Goal: Task Accomplishment & Management: Manage account settings

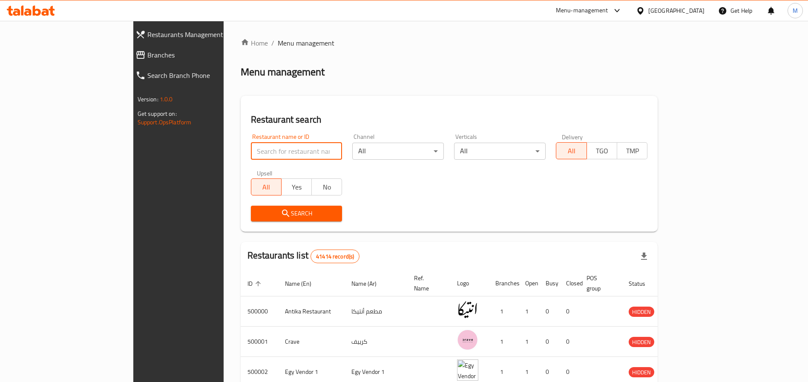
click at [251, 151] on input "search" at bounding box center [297, 151] width 92 height 17
type input "bazooka"
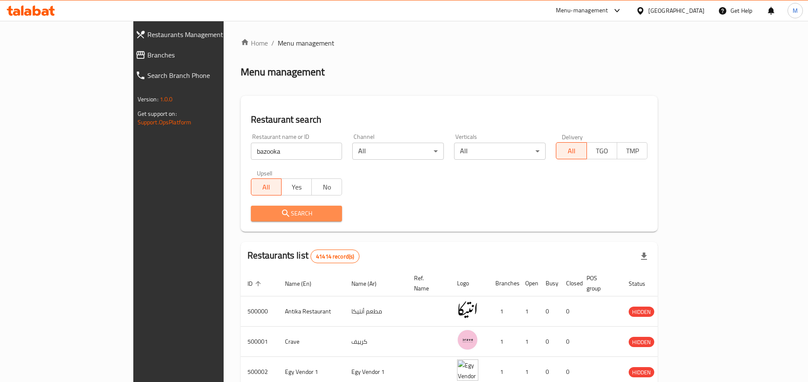
click at [284, 217] on span "Search" at bounding box center [297, 213] width 78 height 11
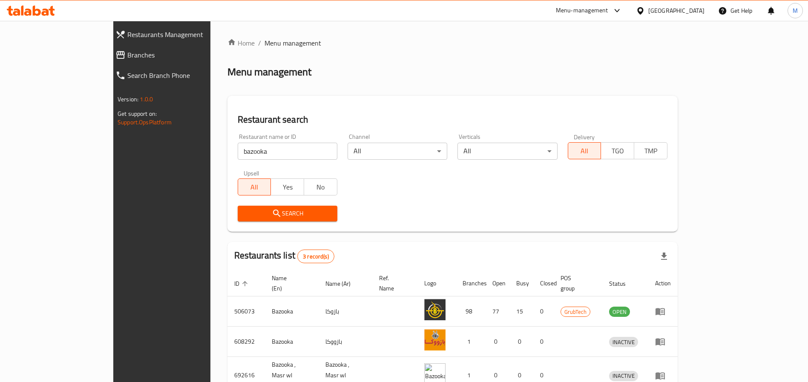
scroll to position [42, 0]
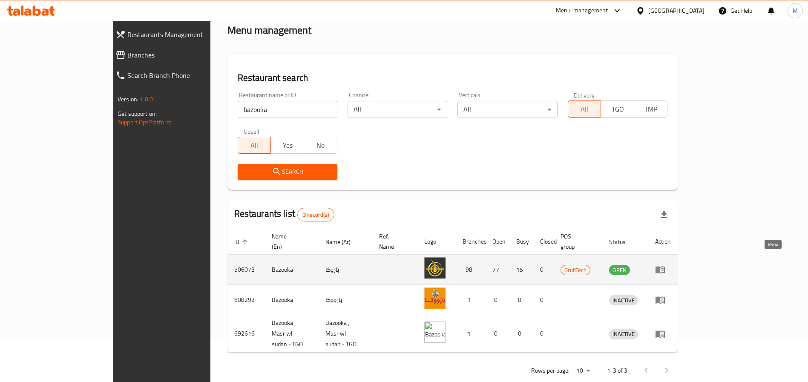
click at [671, 265] on link "enhanced table" at bounding box center [663, 270] width 16 height 10
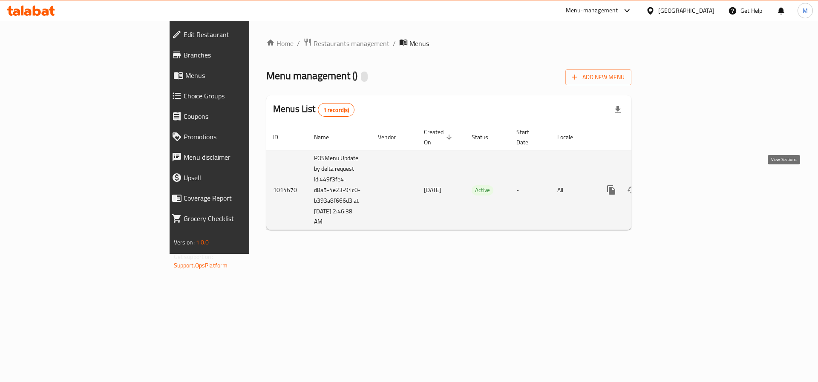
click at [683, 180] on link "enhanced table" at bounding box center [672, 190] width 20 height 20
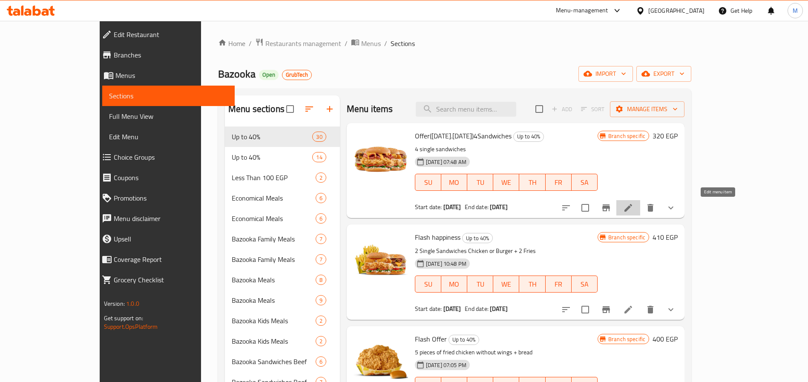
click at [633, 210] on icon at bounding box center [628, 208] width 10 height 10
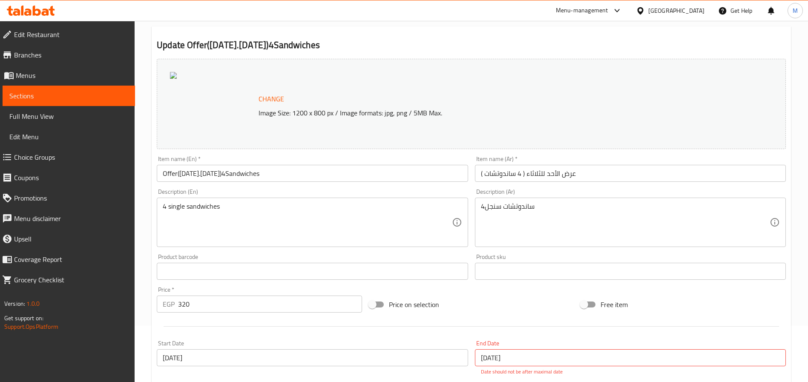
scroll to position [53, 0]
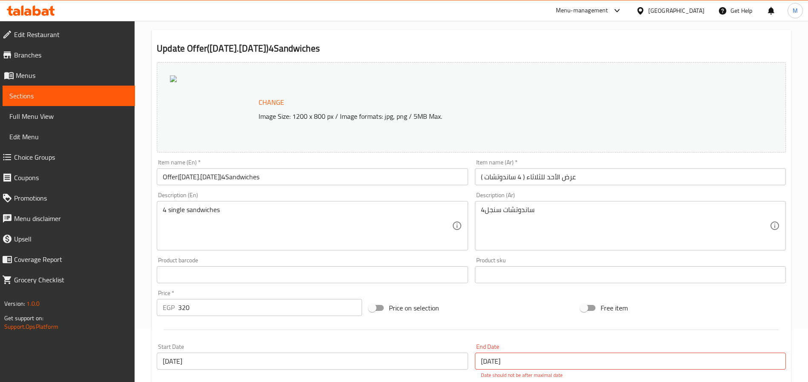
click at [199, 97] on div at bounding box center [212, 107] width 85 height 64
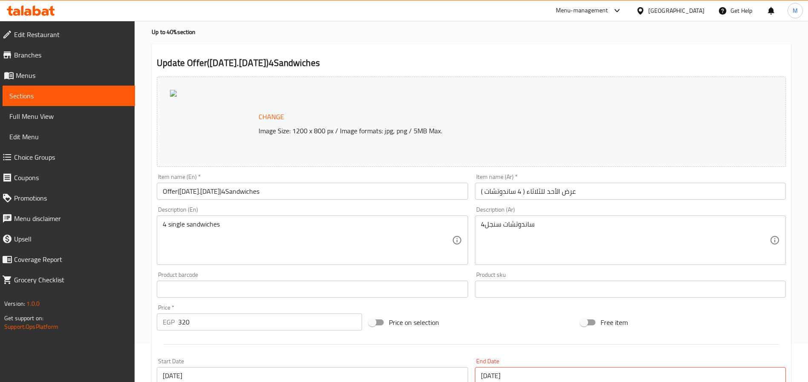
click at [307, 116] on div "Change Image Size: 1200 x 800 px / Image formats: jpg, png / 5MB Max." at bounding box center [481, 122] width 452 height 28
drag, startPoint x: 307, startPoint y: 116, endPoint x: 258, endPoint y: 119, distance: 49.1
click at [258, 119] on button "Change" at bounding box center [271, 116] width 32 height 17
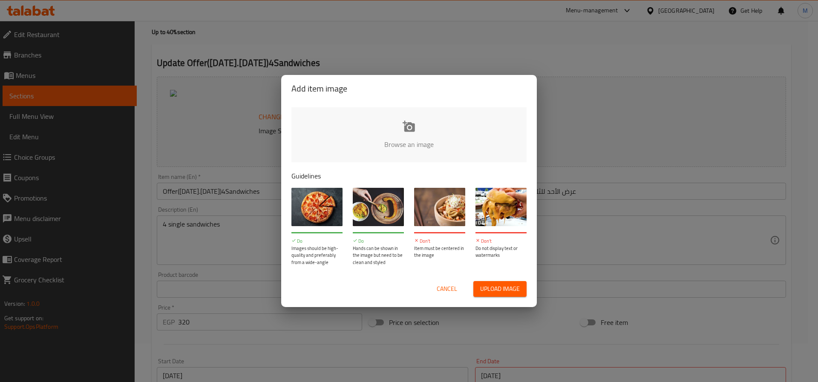
click at [250, 136] on div "Add item image Browse an image Guidelines Do Images should be high-quality and …" at bounding box center [409, 191] width 818 height 382
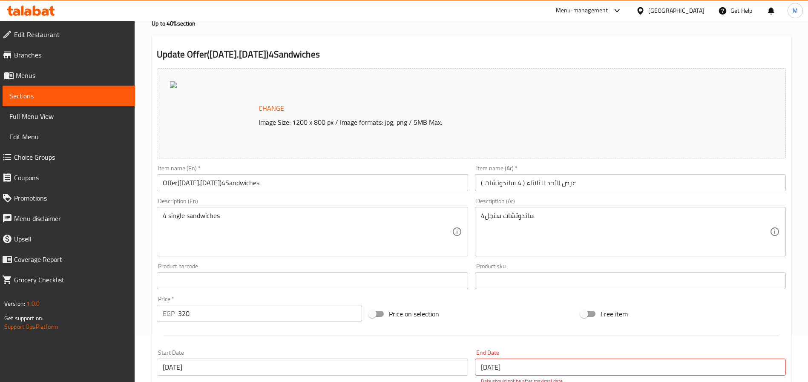
scroll to position [0, 0]
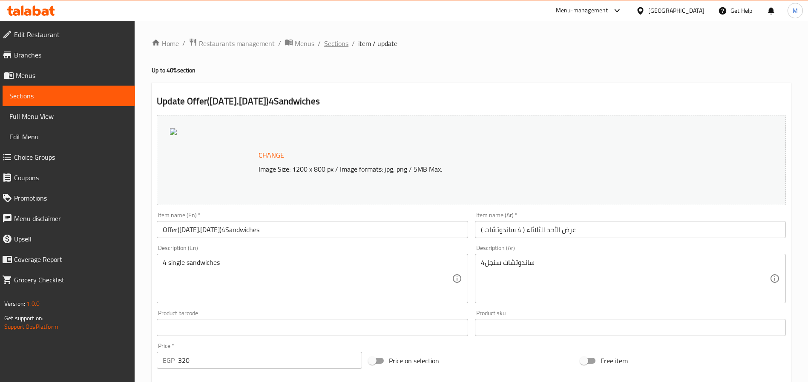
click at [343, 43] on span "Sections" at bounding box center [336, 43] width 24 height 10
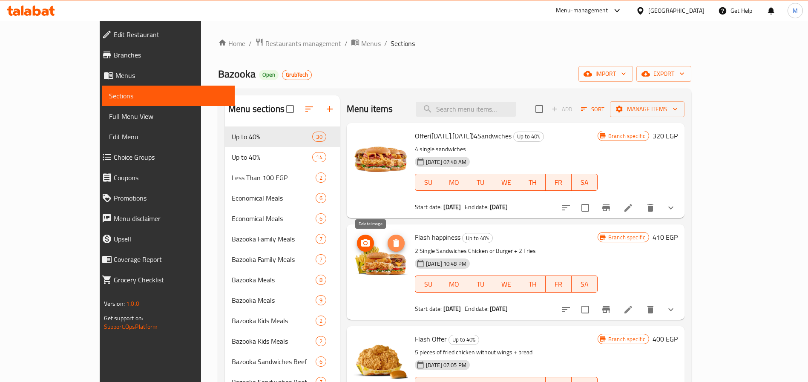
click at [393, 244] on icon "delete image" at bounding box center [396, 243] width 6 height 8
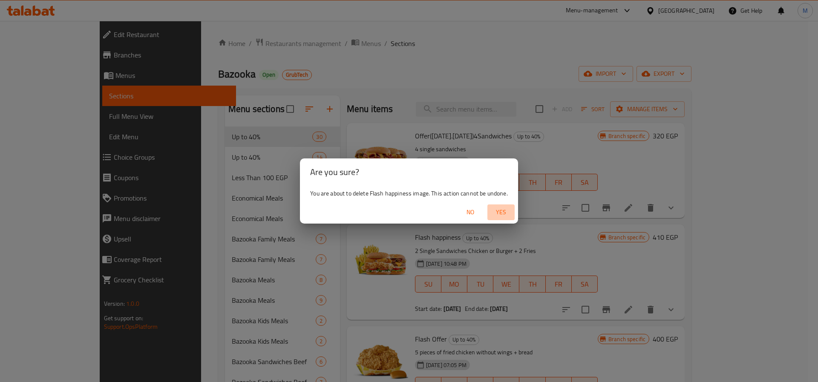
click at [494, 212] on span "Yes" at bounding box center [501, 212] width 20 height 11
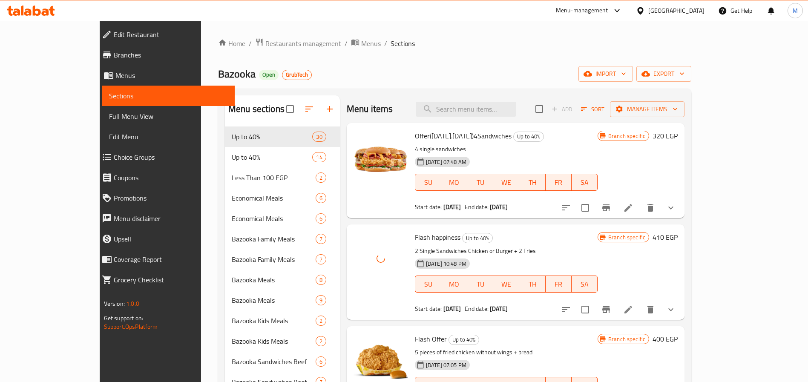
click at [608, 9] on div "Menu-management" at bounding box center [582, 11] width 52 height 10
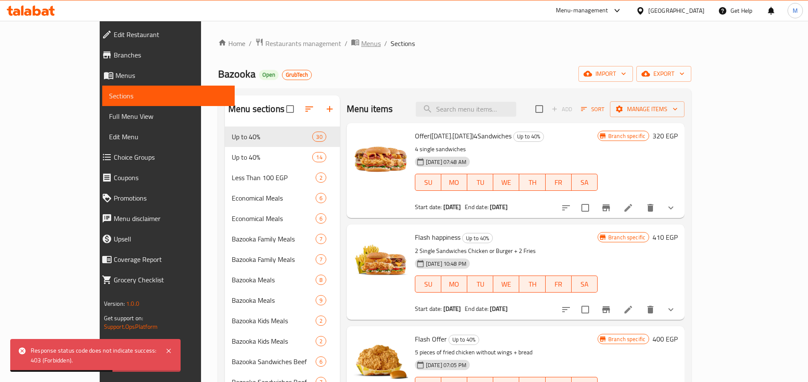
click at [361, 43] on span "Menus" at bounding box center [371, 43] width 20 height 10
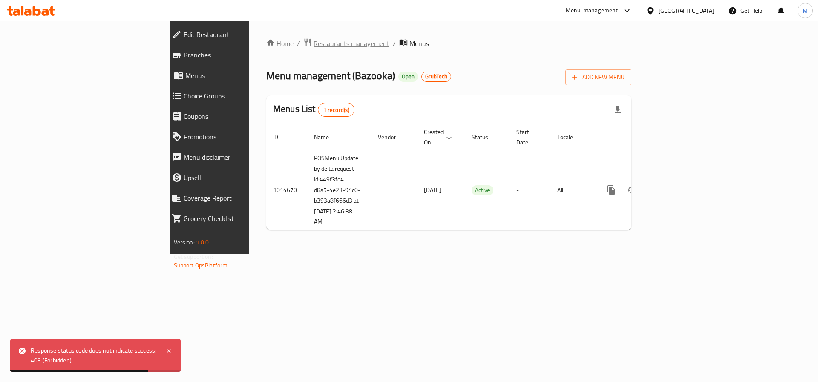
click at [314, 46] on span "Restaurants management" at bounding box center [352, 43] width 76 height 10
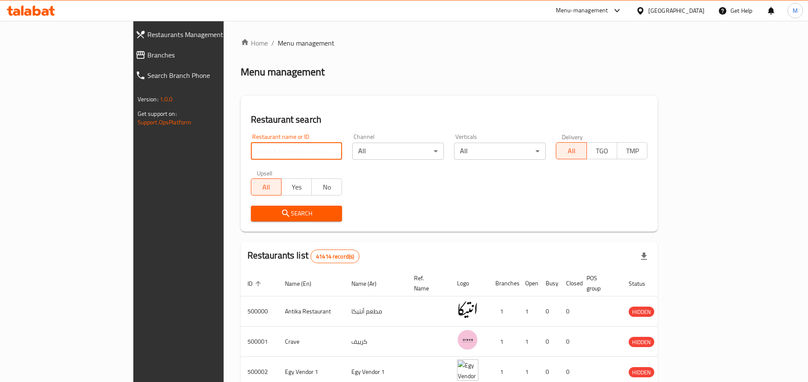
click at [251, 154] on input "search" at bounding box center [297, 151] width 92 height 17
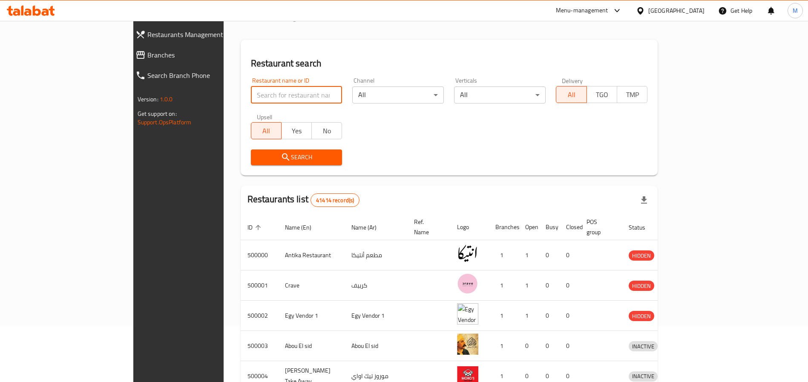
scroll to position [23, 0]
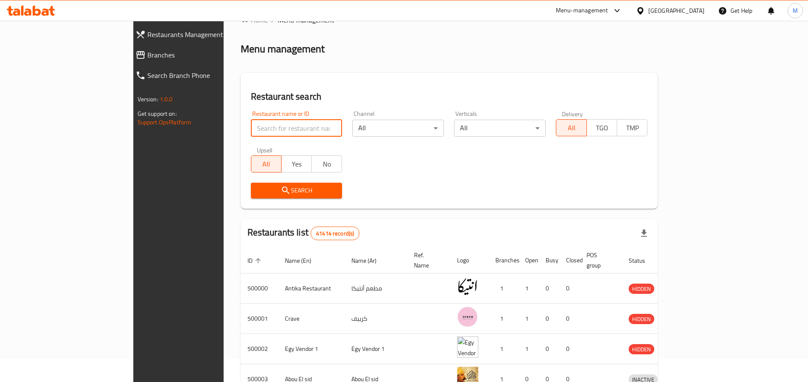
click at [251, 122] on input "search" at bounding box center [297, 128] width 92 height 17
type input "c"
type input "will"
click button "Search" at bounding box center [297, 191] width 92 height 16
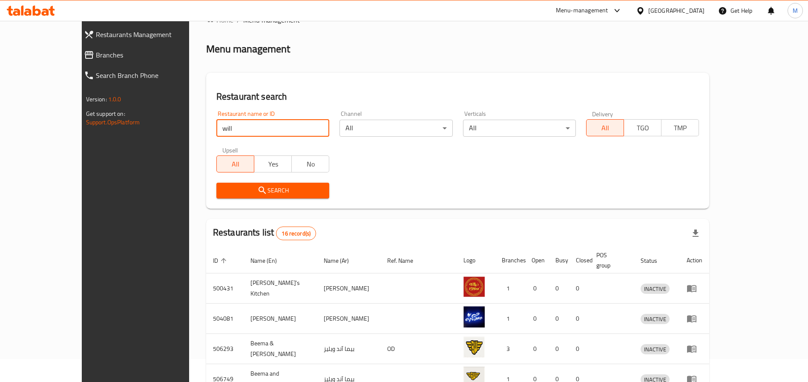
scroll to position [253, 0]
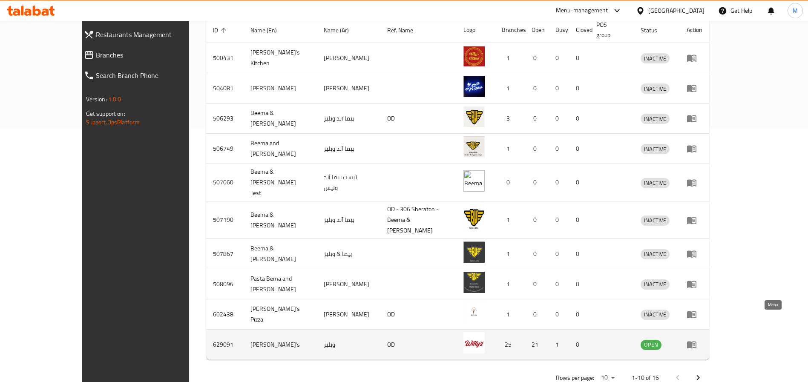
click at [697, 342] on icon "enhanced table" at bounding box center [691, 345] width 9 height 7
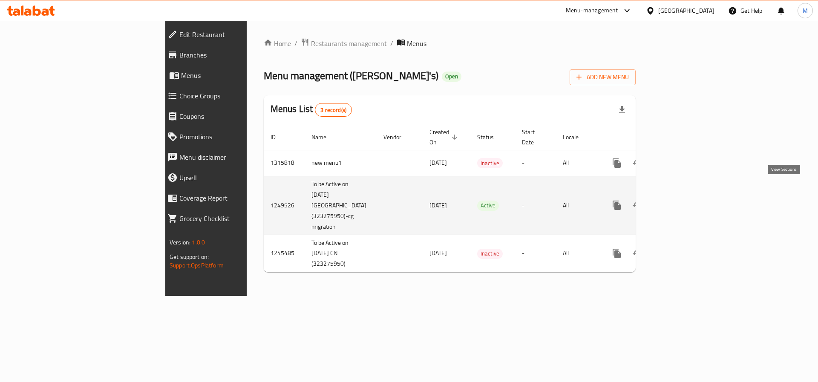
click at [683, 200] on icon "enhanced table" at bounding box center [678, 205] width 10 height 10
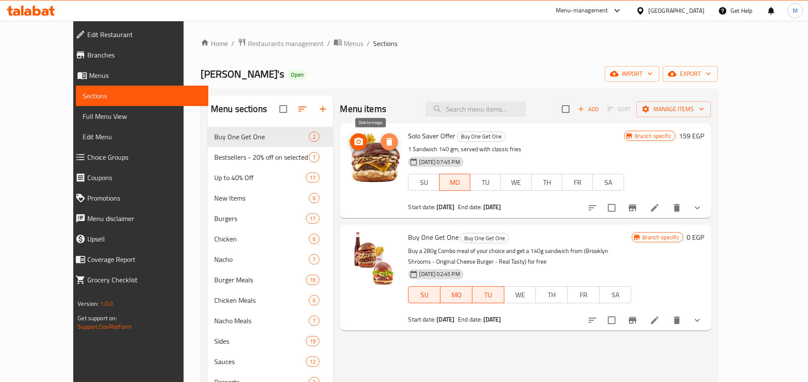
click at [386, 140] on icon "delete image" at bounding box center [389, 142] width 6 height 8
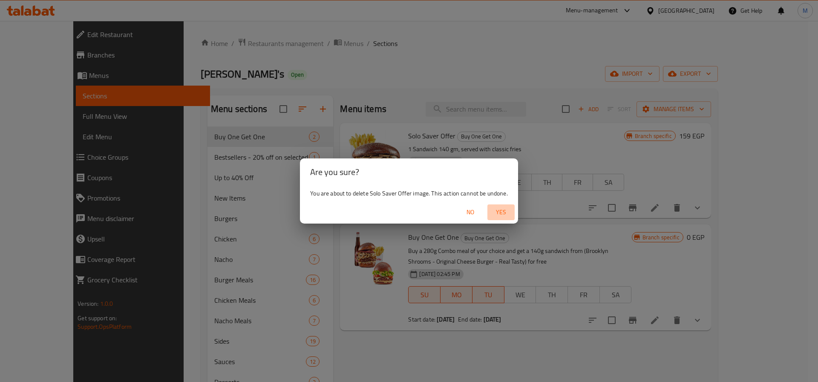
click at [504, 212] on span "Yes" at bounding box center [501, 212] width 20 height 11
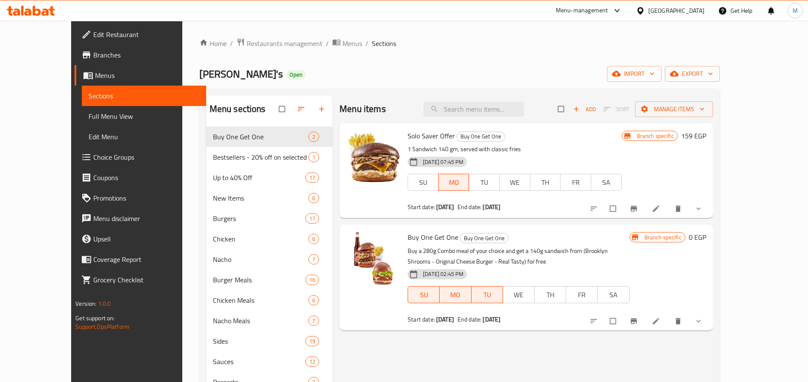
click at [413, 80] on div "[PERSON_NAME]'s Open import export" at bounding box center [459, 74] width 521 height 16
click at [353, 165] on img at bounding box center [373, 157] width 55 height 55
click at [608, 11] on div "Menu-management" at bounding box center [582, 11] width 52 height 10
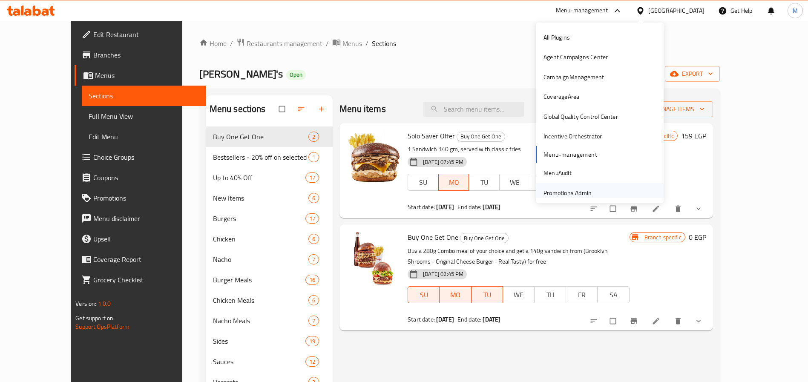
scroll to position [25, 0]
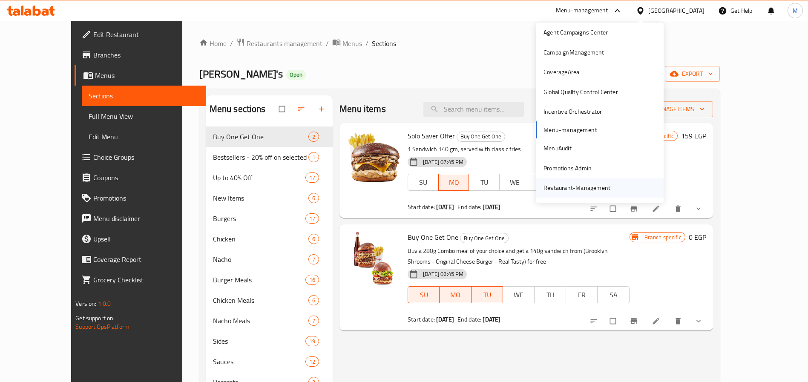
click at [587, 188] on div "Restaurant-Management" at bounding box center [577, 187] width 67 height 9
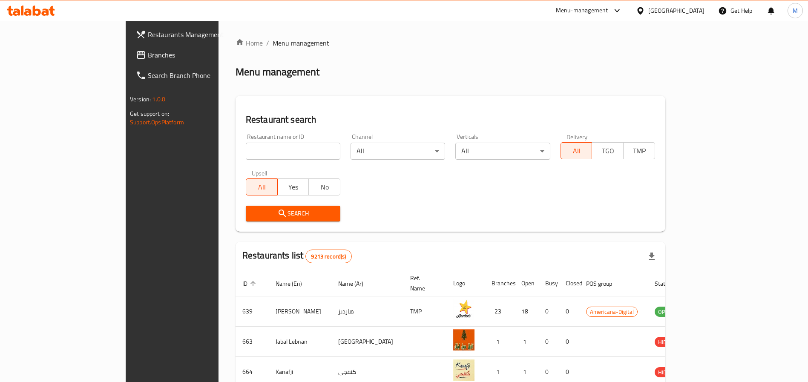
click at [645, 9] on icon at bounding box center [640, 10] width 9 height 9
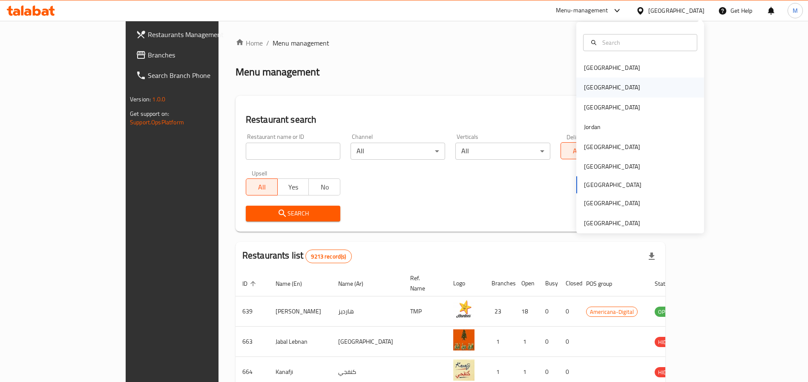
click at [584, 84] on div "[GEOGRAPHIC_DATA]" at bounding box center [612, 87] width 56 height 9
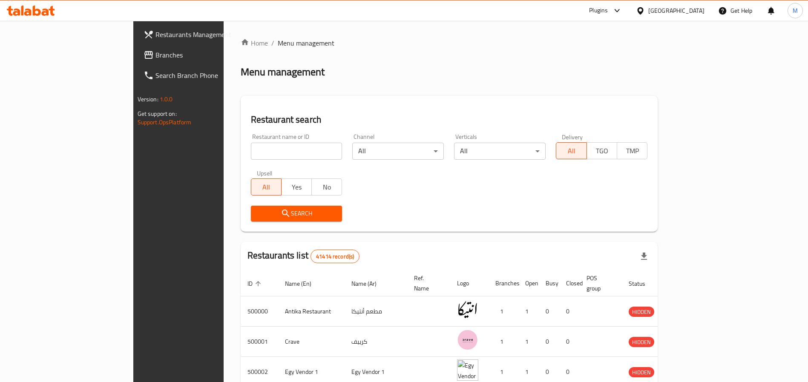
click at [251, 156] on input "search" at bounding box center [297, 151] width 92 height 17
type input "will"
click at [285, 217] on span "Search" at bounding box center [297, 213] width 78 height 11
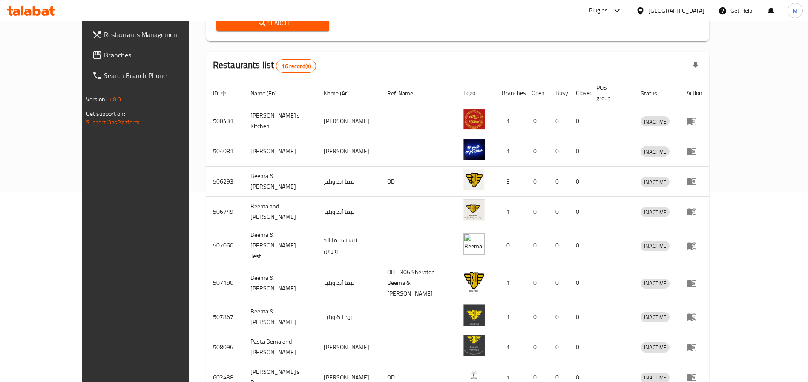
scroll to position [238, 0]
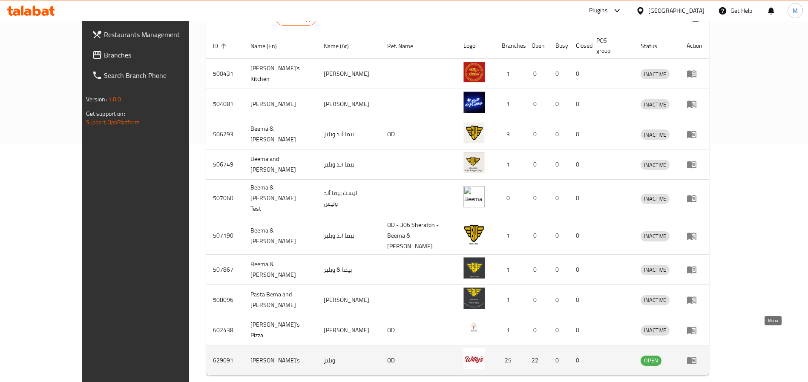
click at [697, 355] on icon "enhanced table" at bounding box center [692, 360] width 10 height 10
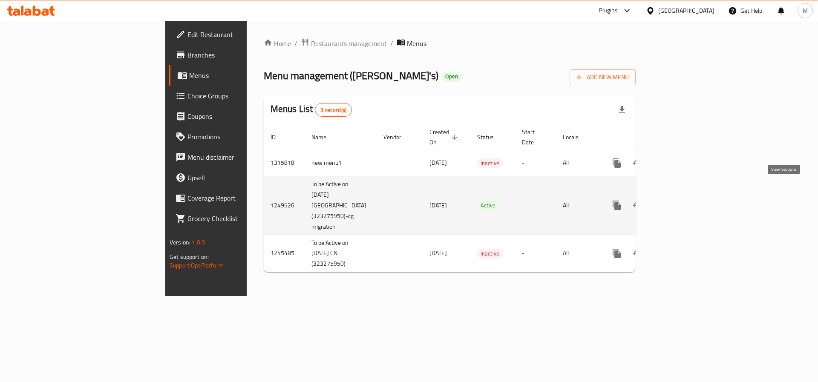
click at [683, 200] on icon "enhanced table" at bounding box center [678, 205] width 10 height 10
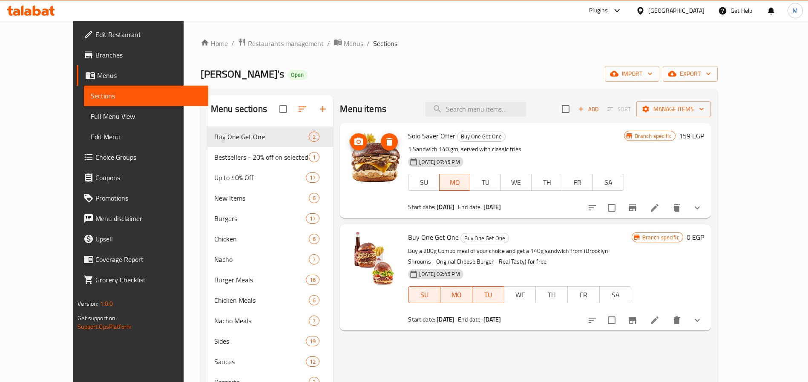
click at [352, 164] on img at bounding box center [374, 157] width 55 height 55
drag, startPoint x: 351, startPoint y: 164, endPoint x: 339, endPoint y: 167, distance: 12.7
click at [347, 167] on img at bounding box center [374, 157] width 55 height 55
click at [354, 166] on img at bounding box center [374, 157] width 55 height 55
